Goal: Task Accomplishment & Management: Use online tool/utility

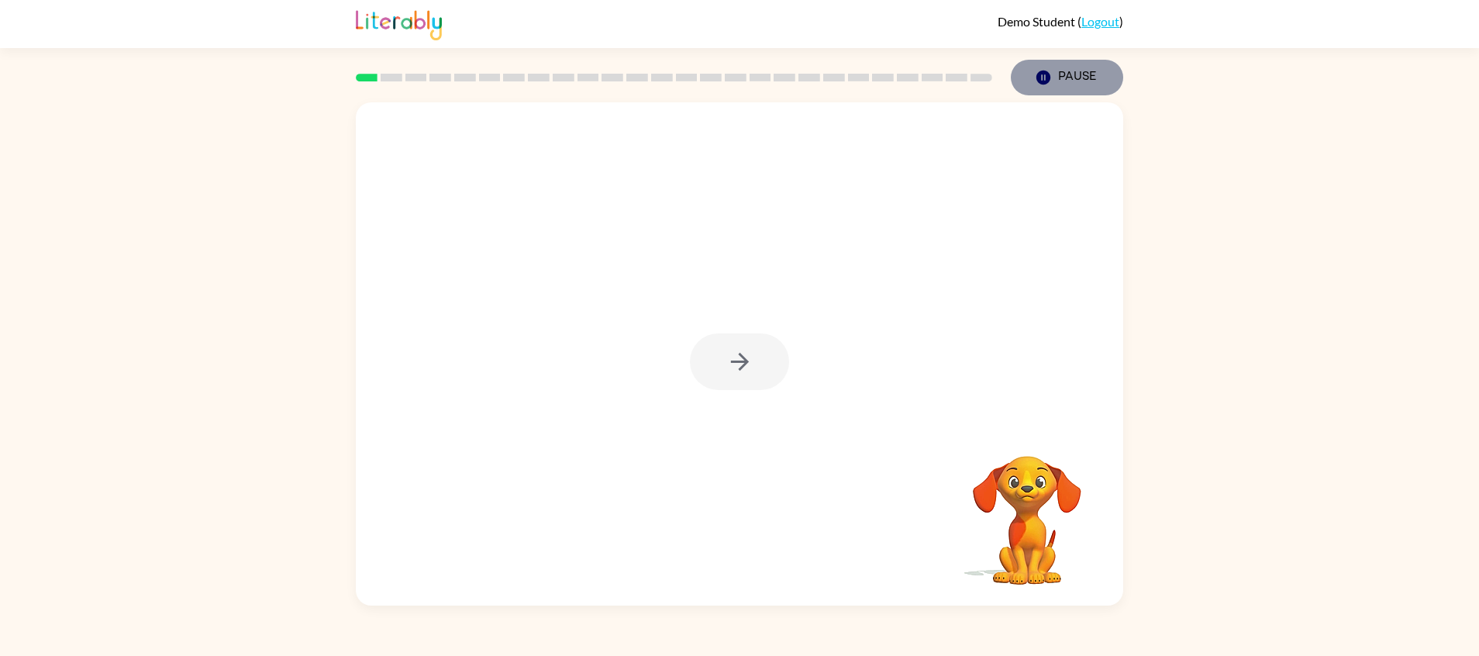
click at [1088, 73] on button "Pause Pause" at bounding box center [1067, 78] width 112 height 36
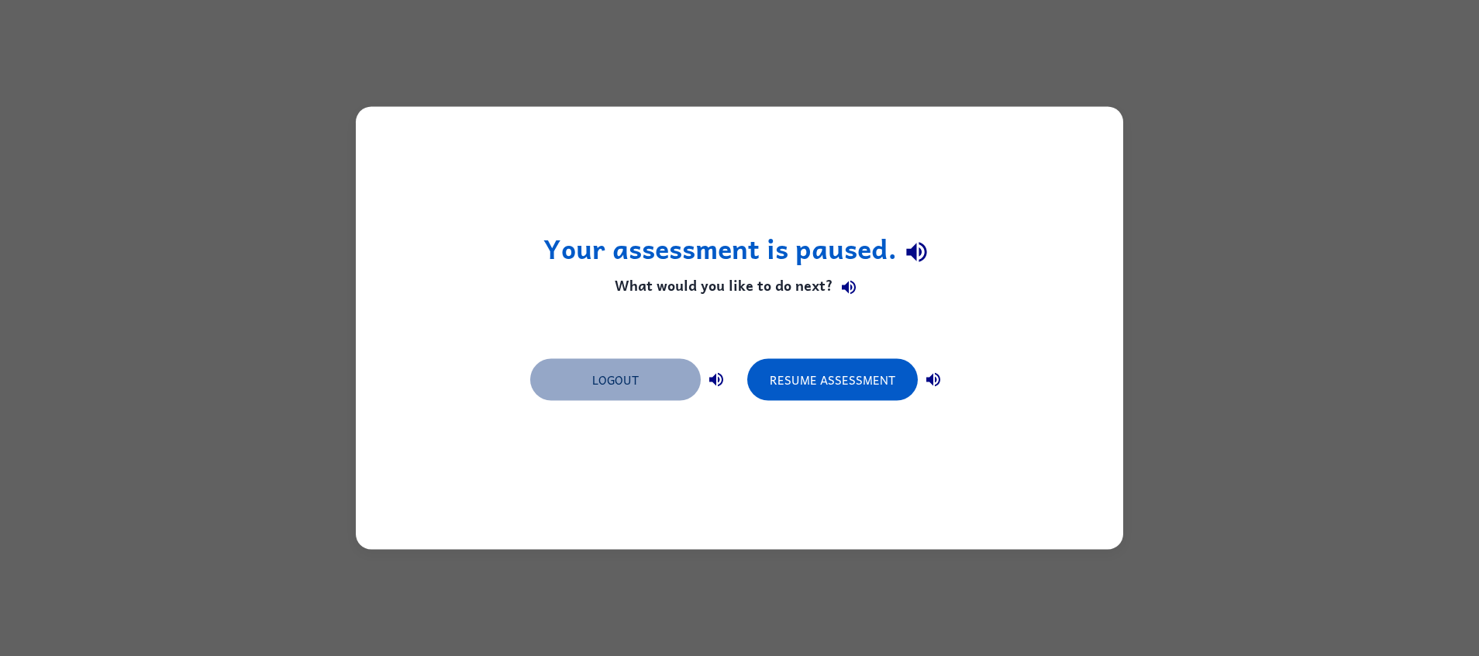
click at [568, 388] on button "Logout" at bounding box center [615, 380] width 171 height 42
